Goal: Task Accomplishment & Management: Use online tool/utility

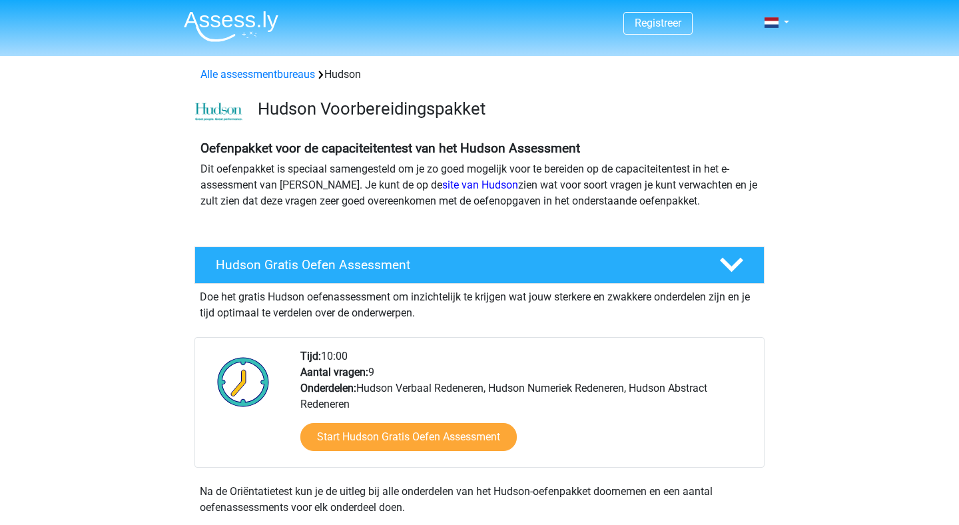
scroll to position [52, 0]
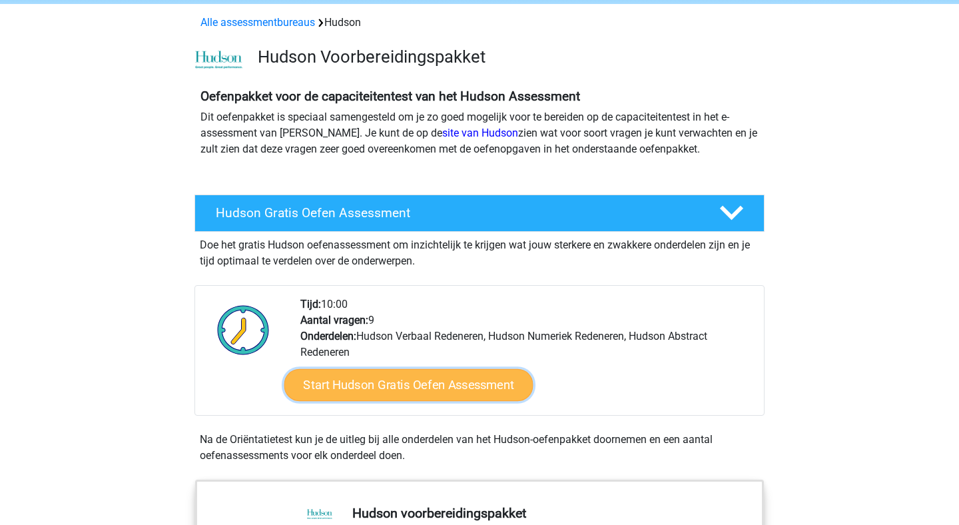
click at [375, 384] on link "Start Hudson Gratis Oefen Assessment" at bounding box center [408, 385] width 249 height 32
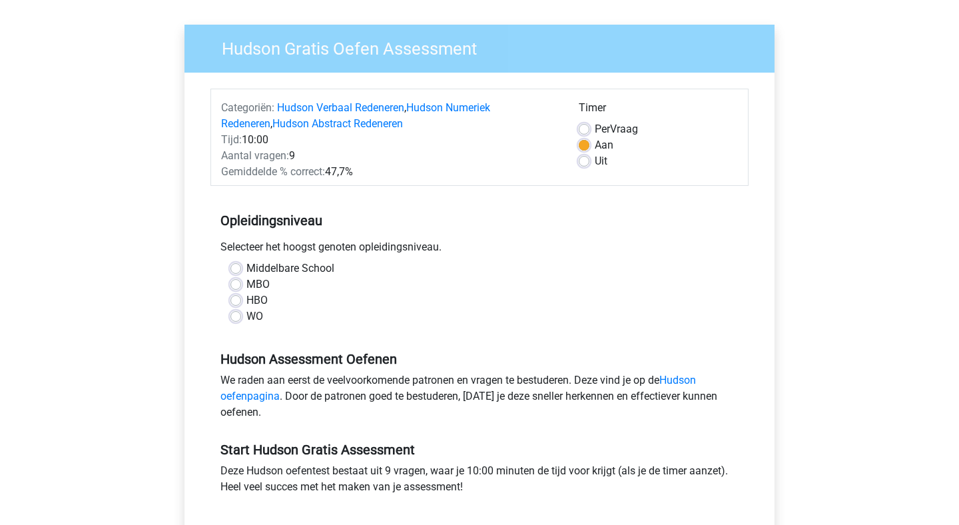
scroll to position [153, 0]
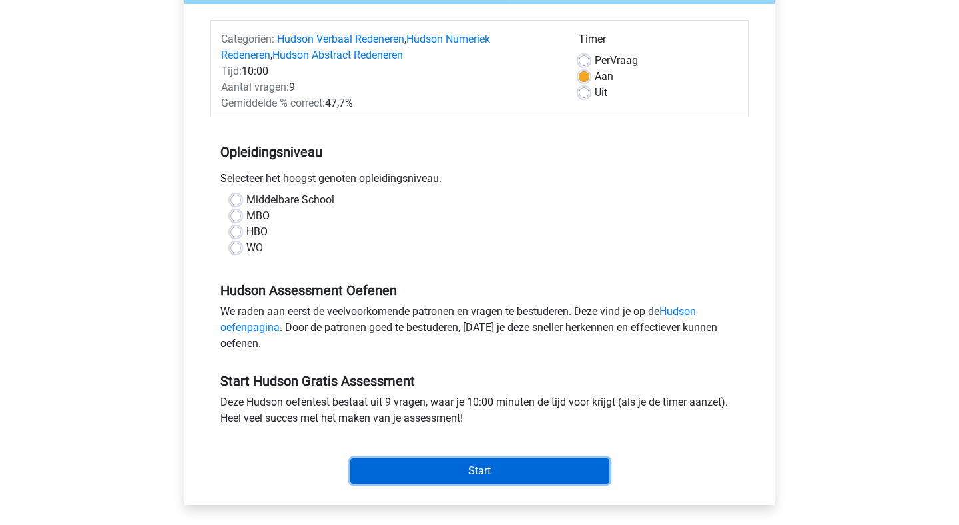
click at [434, 466] on input "Start" at bounding box center [479, 470] width 259 height 25
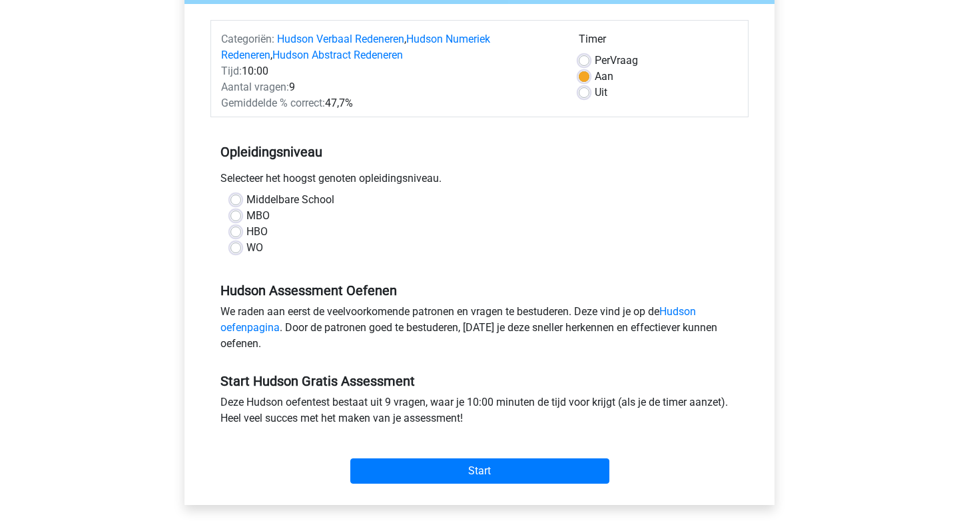
click at [246, 202] on label "Middelbare School" at bounding box center [290, 200] width 88 height 16
click at [231, 202] on input "Middelbare School" at bounding box center [235, 198] width 11 height 13
radio input "true"
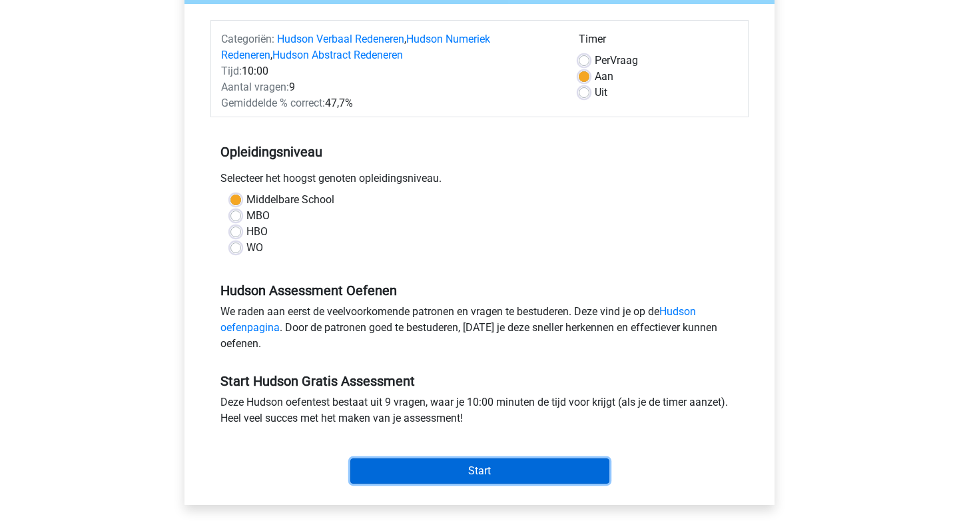
click at [413, 465] on input "Start" at bounding box center [479, 470] width 259 height 25
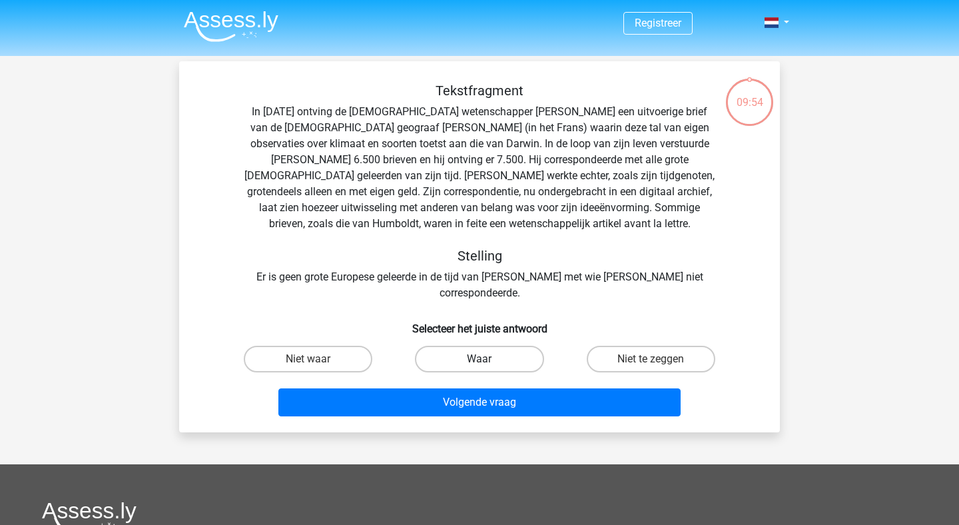
click at [479, 346] on label "Waar" at bounding box center [479, 359] width 129 height 27
click at [479, 359] on input "Waar" at bounding box center [483, 363] width 9 height 9
radio input "true"
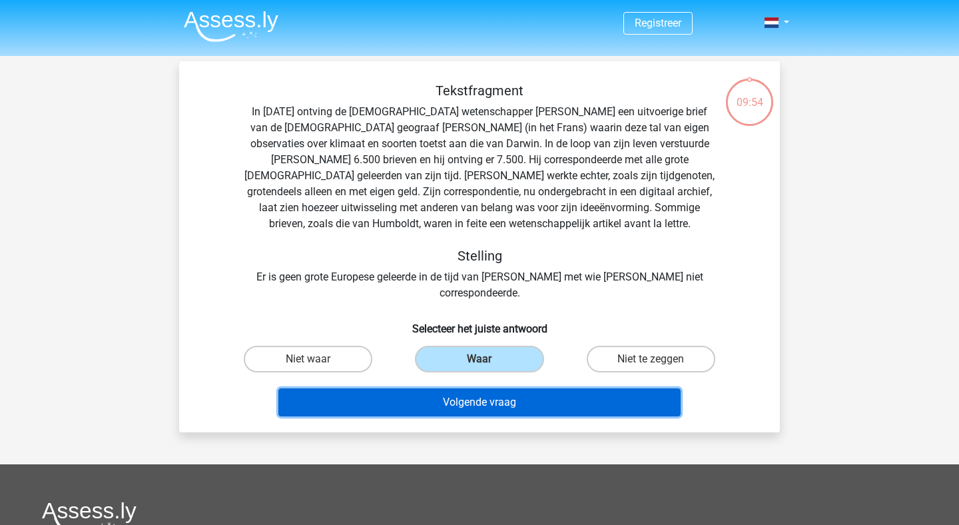
click at [476, 388] on button "Volgende vraag" at bounding box center [479, 402] width 403 height 28
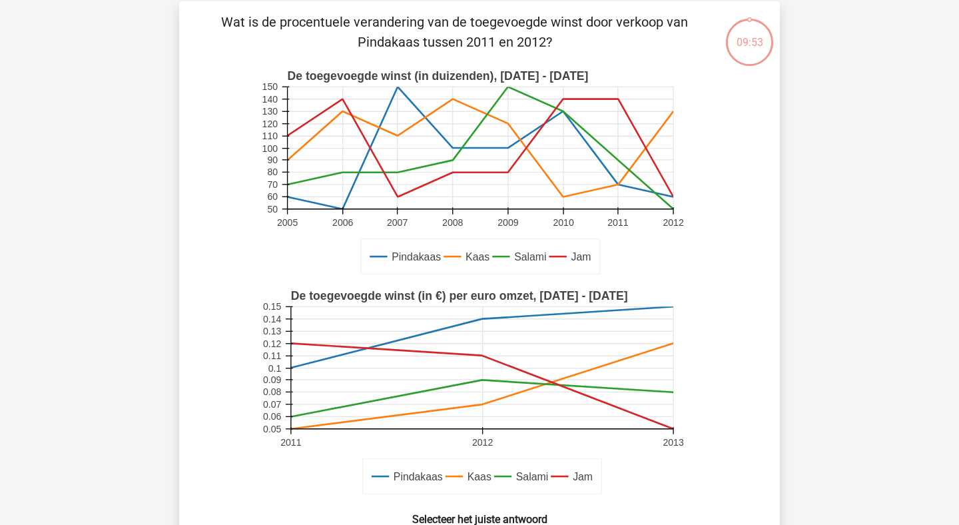
scroll to position [61, 0]
